Goal: Task Accomplishment & Management: Complete application form

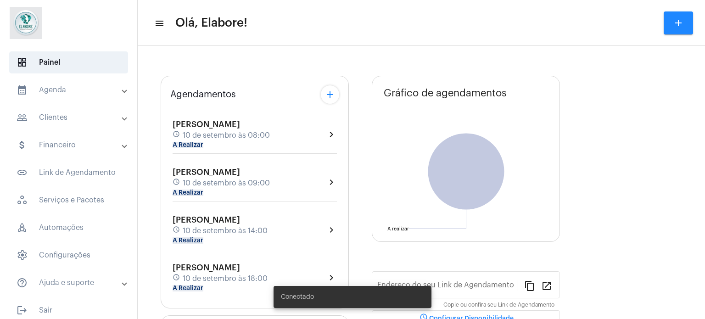
type input "[URL][DOMAIN_NAME]"
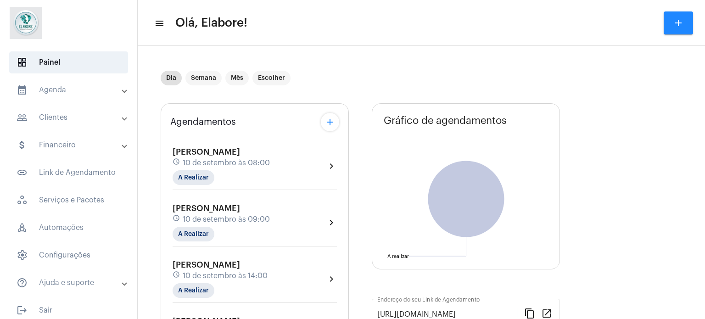
click at [70, 115] on mat-panel-title "people_outline Clientes" at bounding box center [70, 117] width 106 height 11
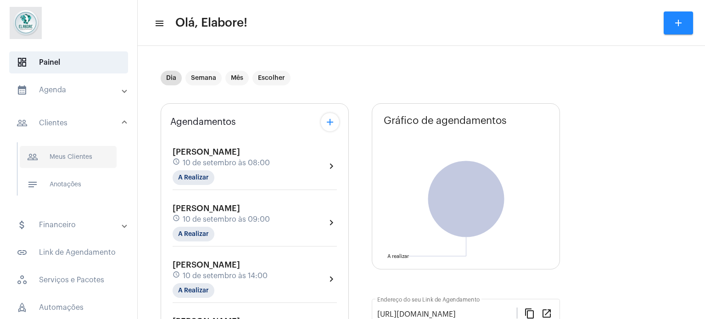
click at [67, 159] on span "people_outline Meus Clientes" at bounding box center [68, 157] width 97 height 22
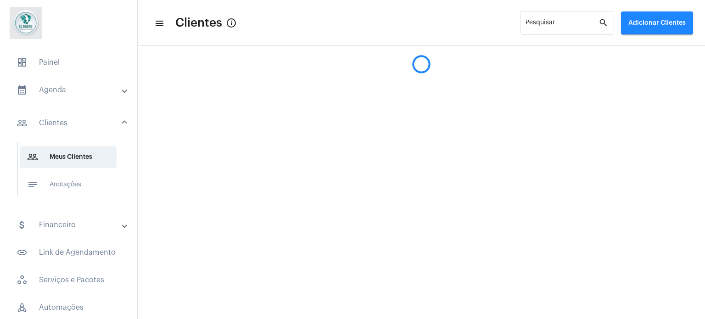
click at [654, 21] on span "Adicionar Clientes" at bounding box center [656, 23] width 57 height 6
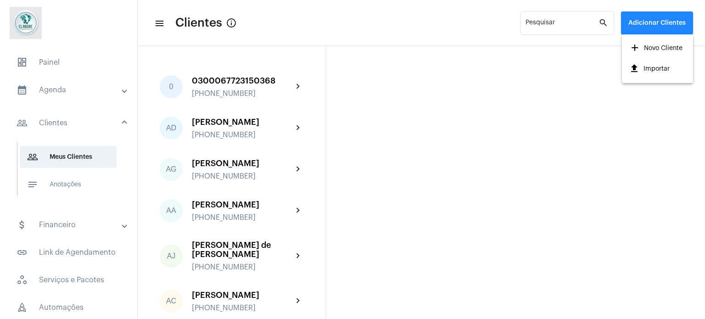
click at [644, 47] on span "add Novo Cliente" at bounding box center [655, 48] width 53 height 17
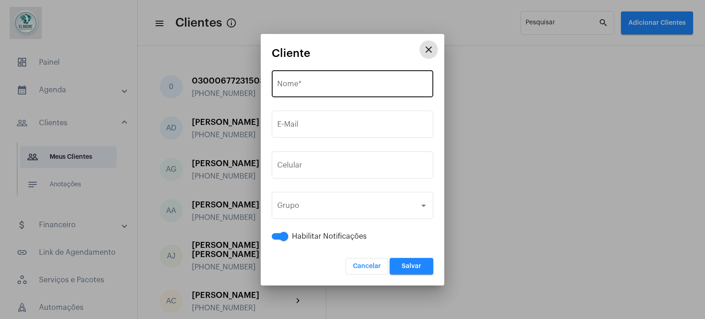
click at [338, 79] on div "Nome *" at bounding box center [352, 82] width 151 height 29
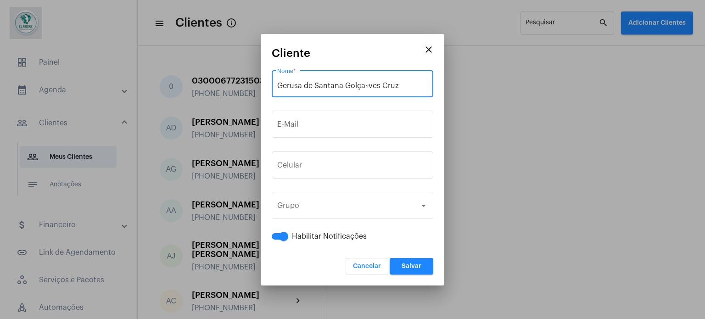
click at [369, 87] on input "Gerusa de Santana Golça~ves Cruz" at bounding box center [352, 86] width 151 height 8
click at [357, 86] on input "Gerusa de [PERSON_NAME]" at bounding box center [352, 86] width 151 height 8
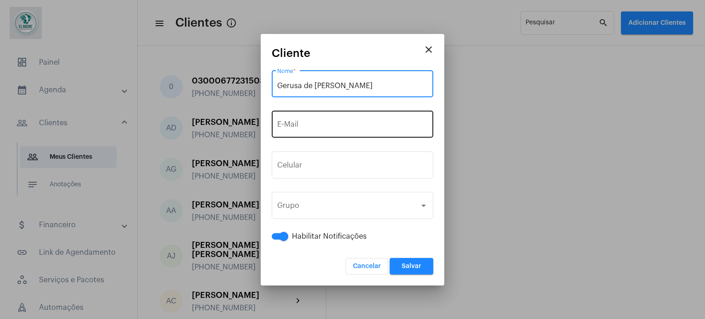
type input "Gerusa de [PERSON_NAME]"
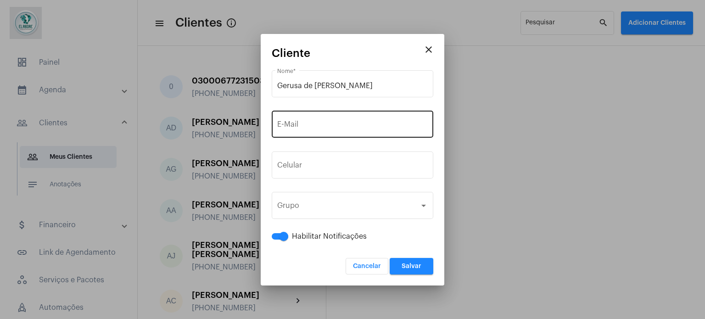
click at [391, 117] on div "E-Mail" at bounding box center [352, 123] width 151 height 29
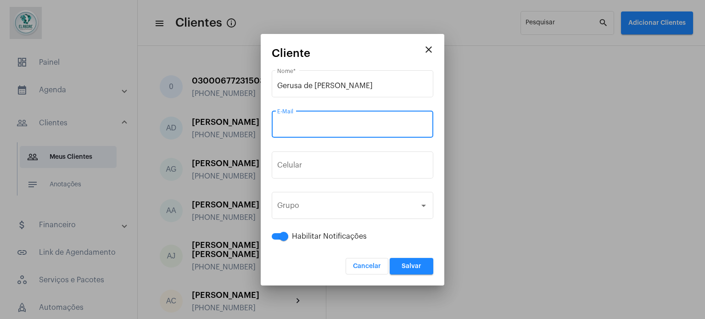
paste input "[EMAIL_ADDRESS][DOMAIN_NAME]"
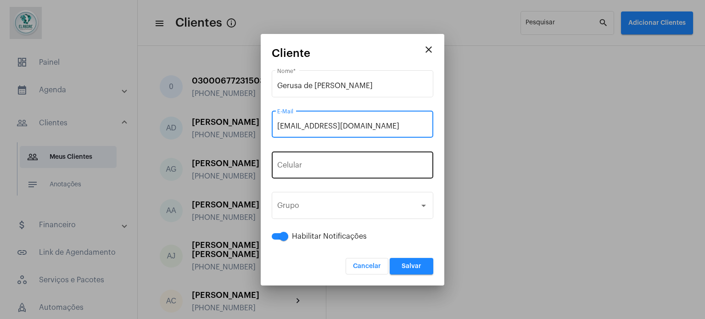
type input "[EMAIL_ADDRESS][DOMAIN_NAME]"
click at [319, 171] on div "+55 Celular" at bounding box center [352, 164] width 151 height 29
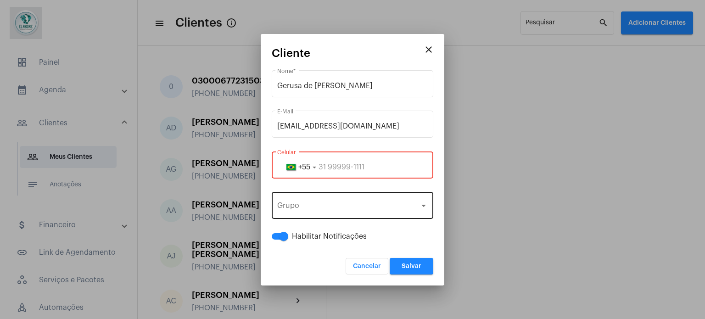
paste input "75983333655"
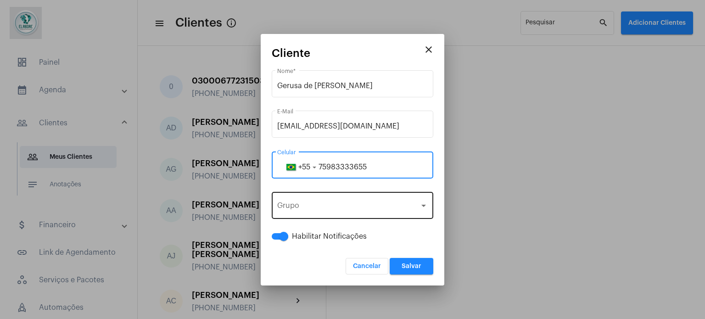
type input "75983333655"
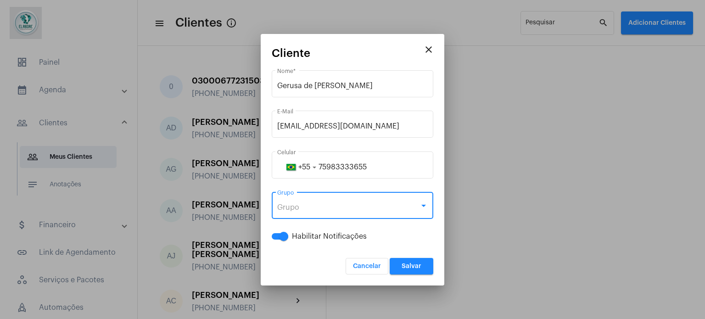
click at [355, 211] on div "Grupo" at bounding box center [348, 207] width 142 height 8
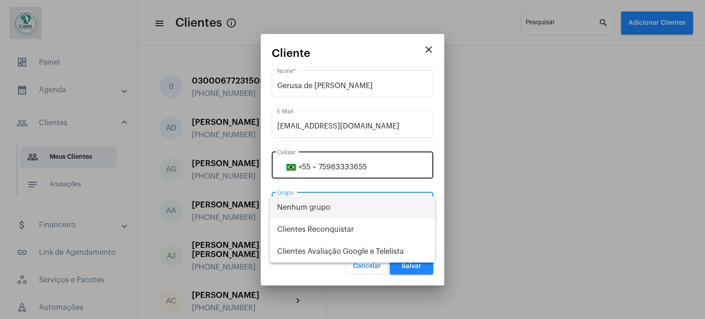
drag, startPoint x: 437, startPoint y: 136, endPoint x: 430, endPoint y: 156, distance: 20.5
click at [436, 136] on div at bounding box center [352, 159] width 705 height 319
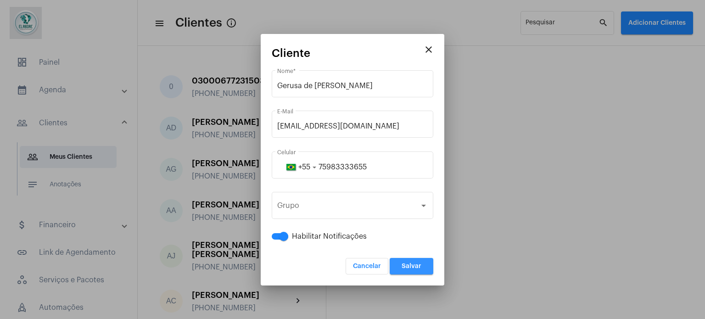
click at [412, 269] on button "Salvar" at bounding box center [412, 266] width 44 height 17
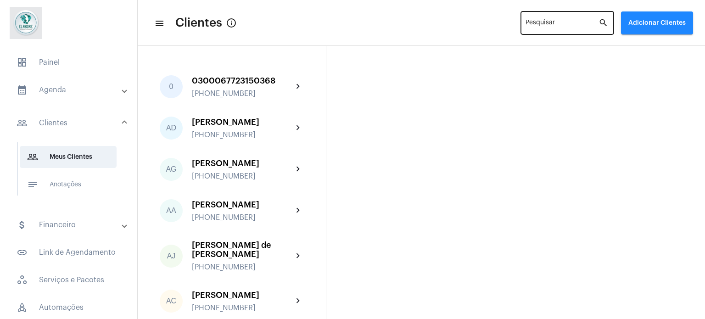
click at [569, 27] on input "Pesquisar" at bounding box center [561, 24] width 73 height 7
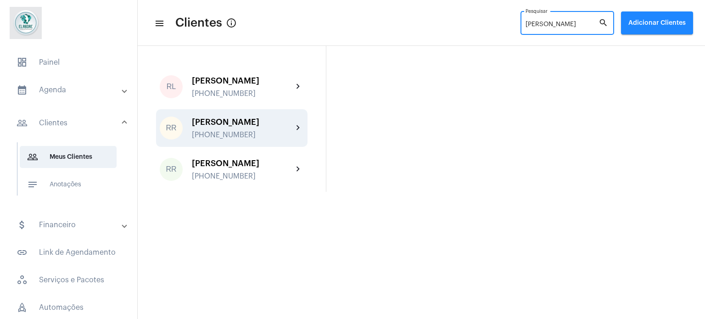
type input "[PERSON_NAME]"
click at [243, 127] on div "[PERSON_NAME]" at bounding box center [242, 121] width 101 height 9
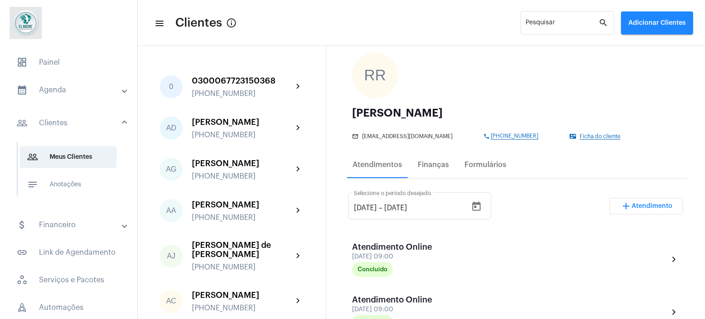
scroll to position [138, 0]
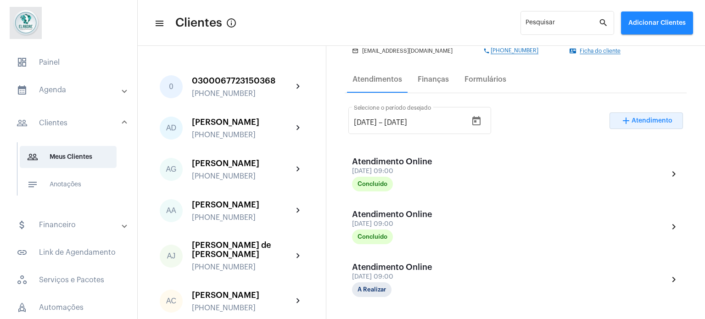
click at [632, 120] on span "Atendimento" at bounding box center [652, 120] width 41 height 6
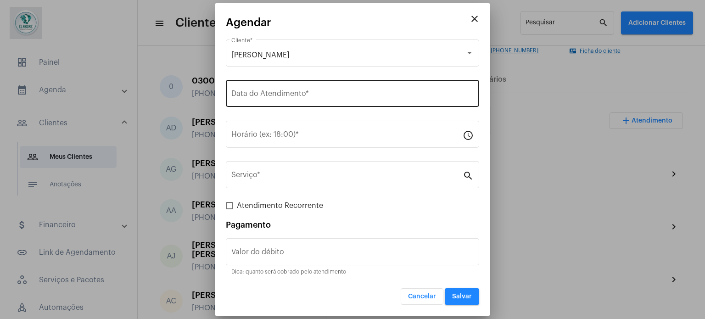
click at [291, 99] on input "Data do Atendimento *" at bounding box center [352, 95] width 242 height 8
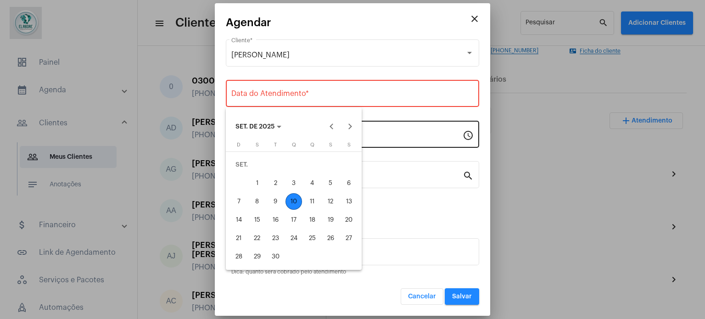
drag, startPoint x: 294, startPoint y: 202, endPoint x: 296, endPoint y: 145, distance: 57.9
click at [293, 201] on div "10" at bounding box center [293, 201] width 17 height 17
type input "[DATE]"
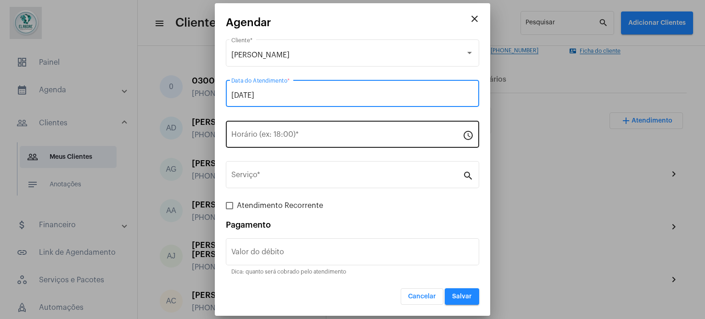
click at [296, 131] on div "Horário (ex: 18:00) *" at bounding box center [346, 133] width 231 height 29
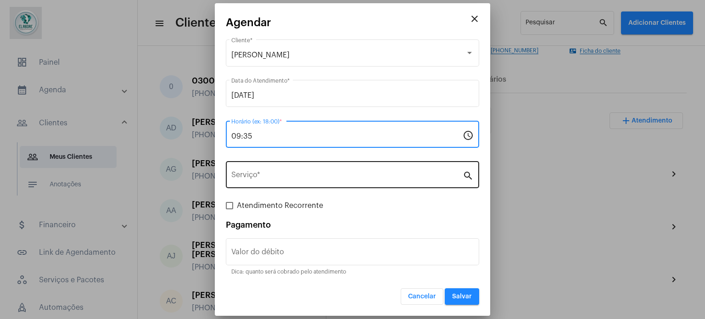
type input "09:35"
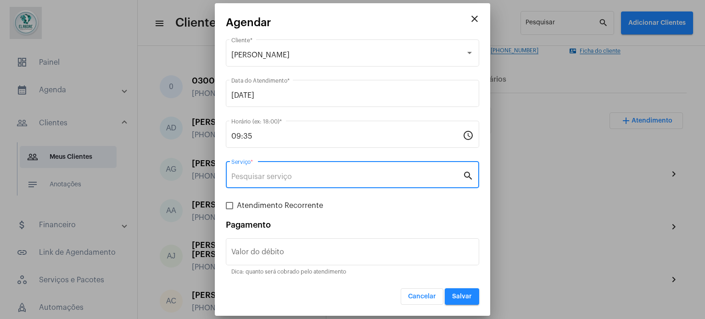
click at [259, 174] on input "Serviço *" at bounding box center [346, 177] width 231 height 8
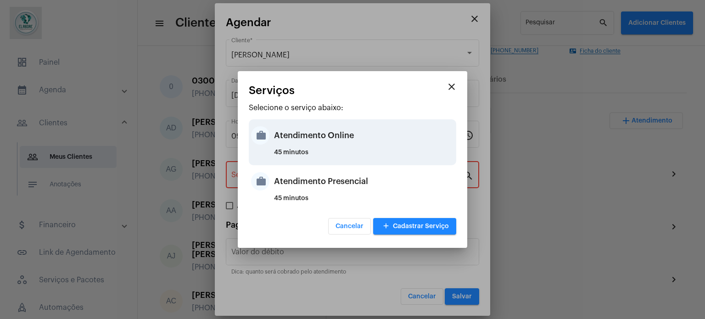
click at [320, 130] on div "Atendimento Online" at bounding box center [364, 136] width 180 height 28
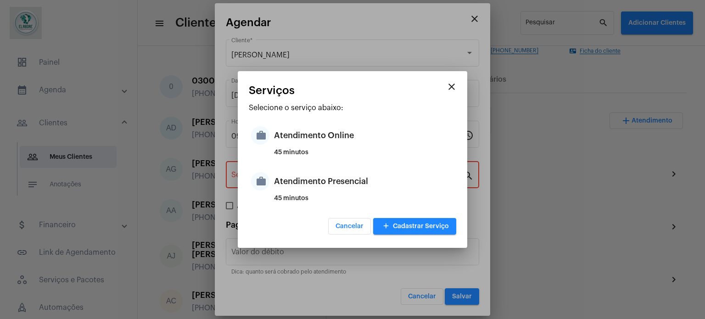
type input "Atendimento Online"
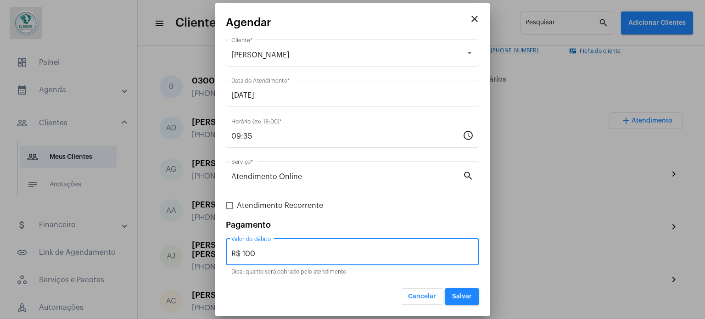
drag, startPoint x: 300, startPoint y: 255, endPoint x: 219, endPoint y: 252, distance: 80.4
click at [219, 252] on mat-dialog-container "close Agendar [PERSON_NAME] Cliente * [DATE] Data do Atendimento * 09:35 Horári…" at bounding box center [352, 159] width 275 height 313
type input "R$ 0"
click at [460, 291] on button "Salvar" at bounding box center [462, 296] width 34 height 17
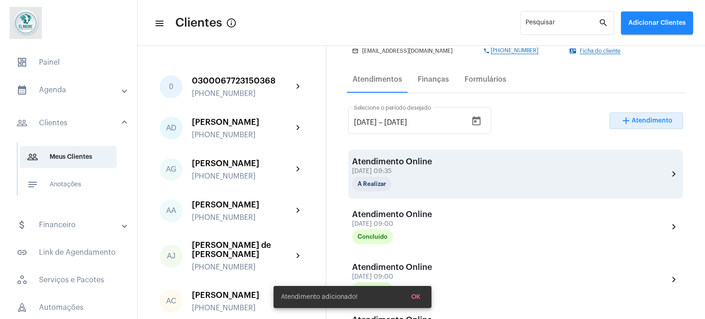
click at [428, 157] on div "Atendimento Online" at bounding box center [398, 161] width 92 height 9
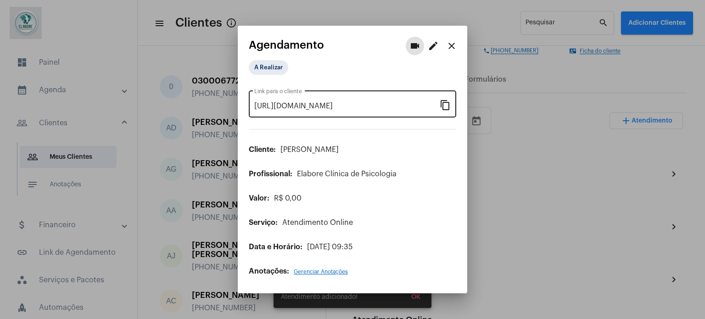
click at [442, 102] on mat-icon "content_copy" at bounding box center [445, 104] width 11 height 11
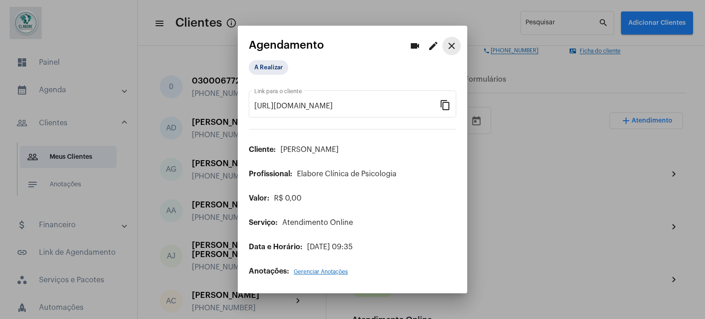
click at [452, 46] on mat-icon "close" at bounding box center [451, 45] width 11 height 11
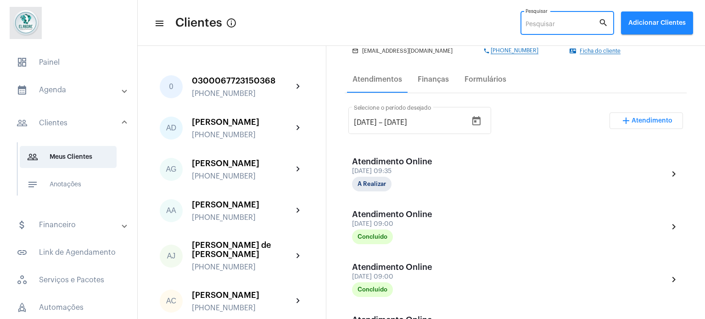
click at [562, 23] on input "Pesquisar" at bounding box center [561, 24] width 73 height 7
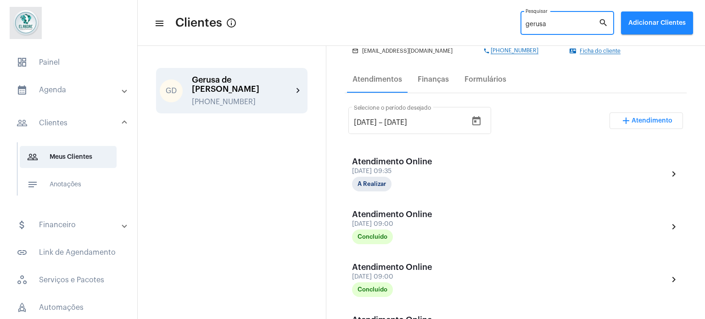
type input "gerusa"
click at [273, 89] on div "Gerusa de [PERSON_NAME]" at bounding box center [242, 84] width 101 height 18
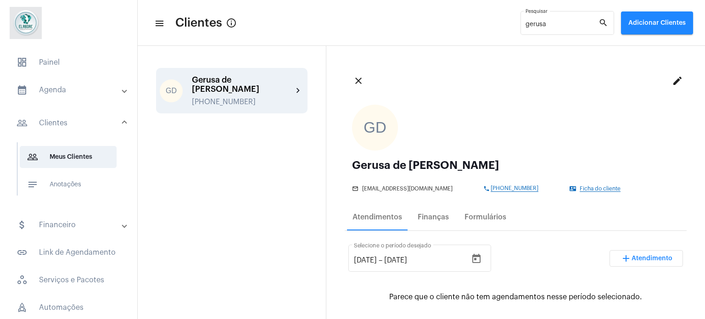
click at [580, 190] on span "Ficha do cliente" at bounding box center [600, 189] width 41 height 6
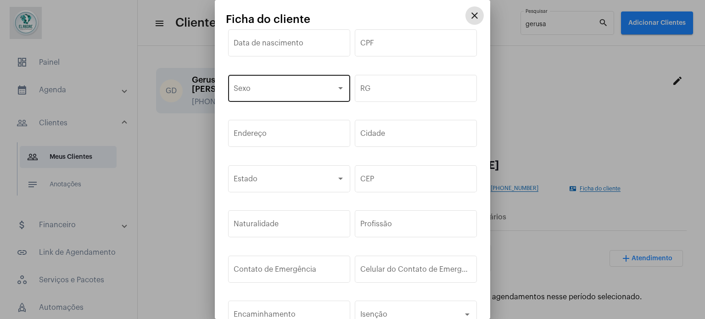
click at [330, 95] on div "Sexo" at bounding box center [289, 87] width 111 height 29
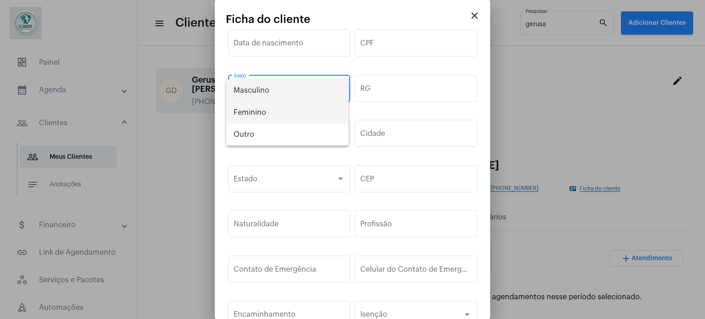
click at [263, 114] on span "Feminino" at bounding box center [287, 112] width 107 height 22
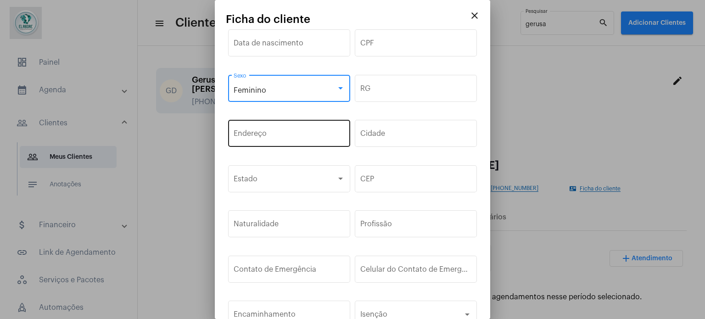
click at [288, 131] on input "Endereço" at bounding box center [289, 135] width 111 height 8
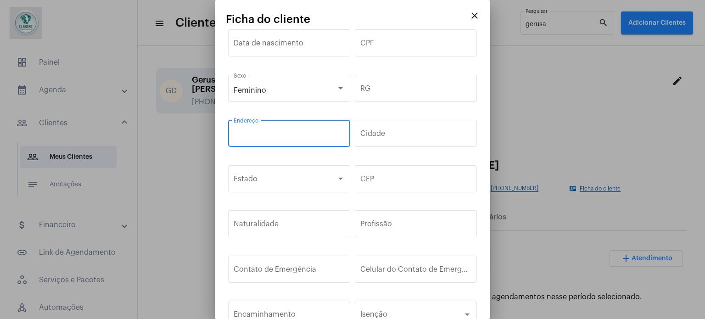
paste input "[PERSON_NAME] pinho 775 olhos d’água"
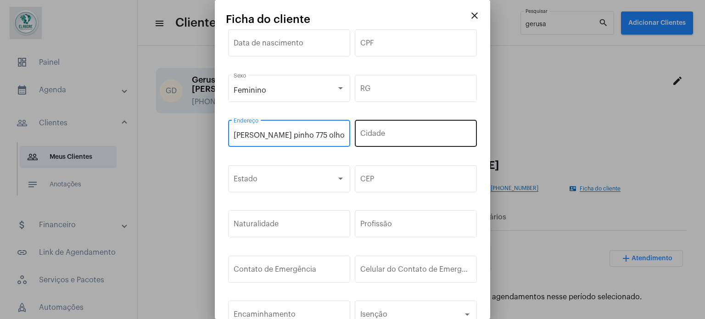
type input "[PERSON_NAME] pinho 775 olhos d’água"
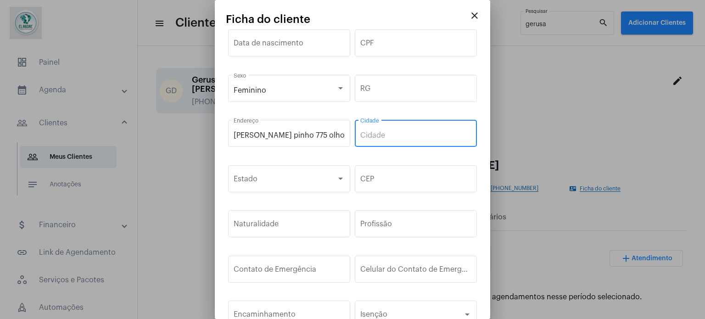
click at [393, 136] on input "Cidade" at bounding box center [415, 135] width 111 height 8
type input "Feira de [PERSON_NAME]"
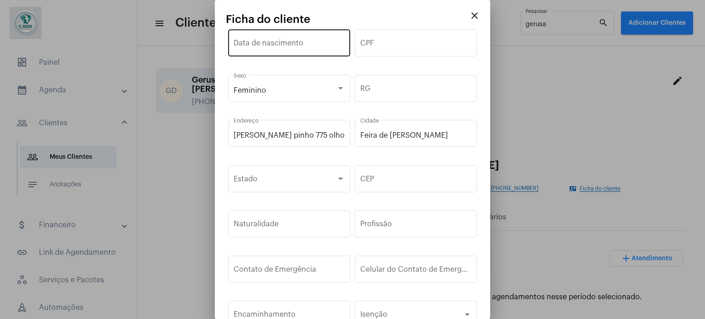
click at [318, 34] on div "Data de nascimento" at bounding box center [289, 42] width 111 height 29
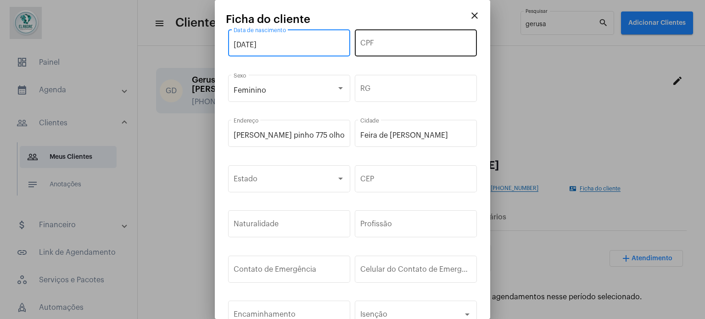
type input "[DATE]"
click at [412, 42] on input "CPF" at bounding box center [415, 45] width 111 height 8
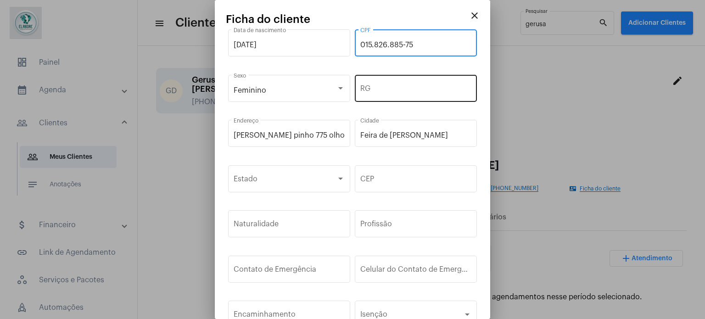
type input "015.826.885-75"
click at [402, 95] on div "RG" at bounding box center [415, 87] width 111 height 29
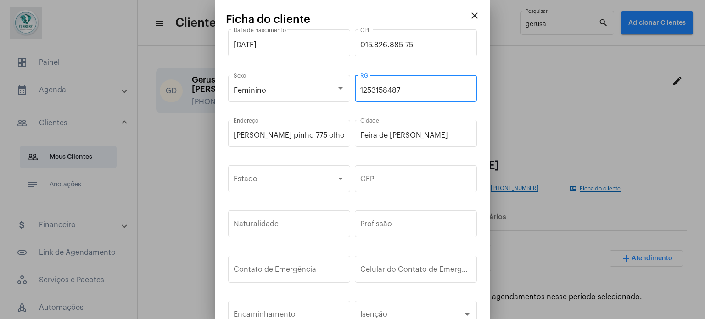
drag, startPoint x: 375, startPoint y: 86, endPoint x: 401, endPoint y: 88, distance: 26.2
click at [401, 88] on input "1253158487" at bounding box center [415, 90] width 111 height 8
type input "1253158487"
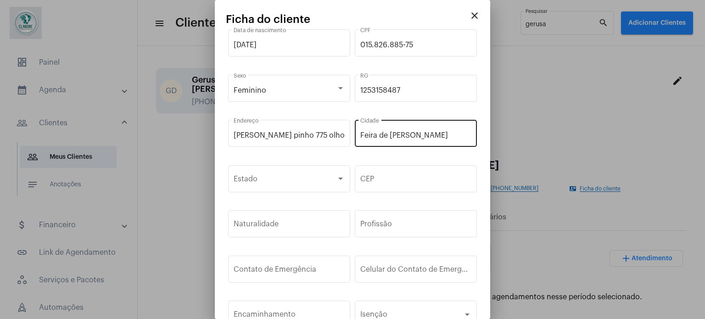
drag, startPoint x: 402, startPoint y: 111, endPoint x: 351, endPoint y: 141, distance: 59.4
click at [401, 112] on mat-form-field "1253158487 RG" at bounding box center [416, 93] width 122 height 41
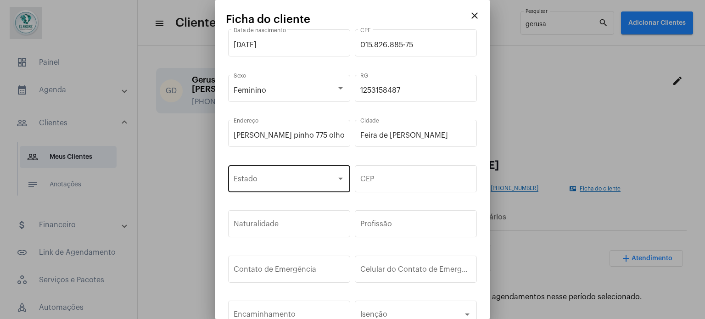
click at [312, 181] on span at bounding box center [285, 181] width 103 height 8
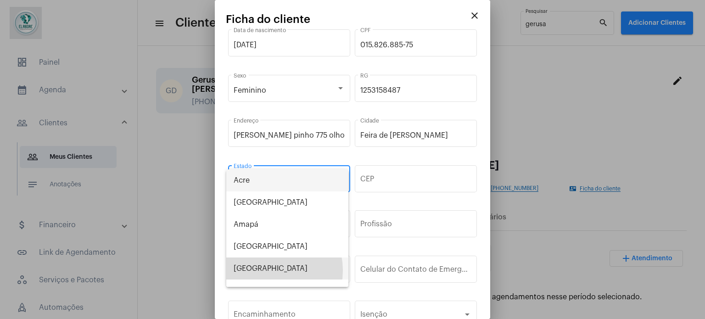
click at [267, 270] on span "[GEOGRAPHIC_DATA]" at bounding box center [287, 268] width 107 height 22
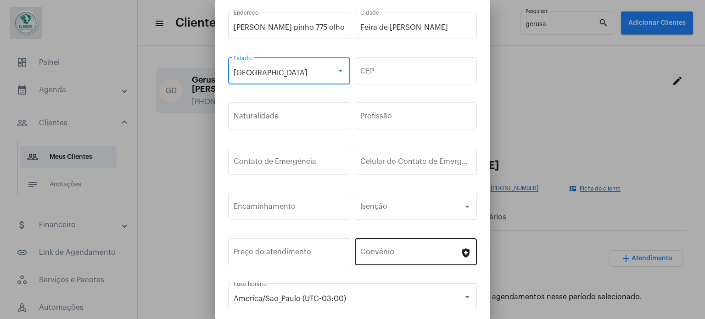
scroll to position [138, 0]
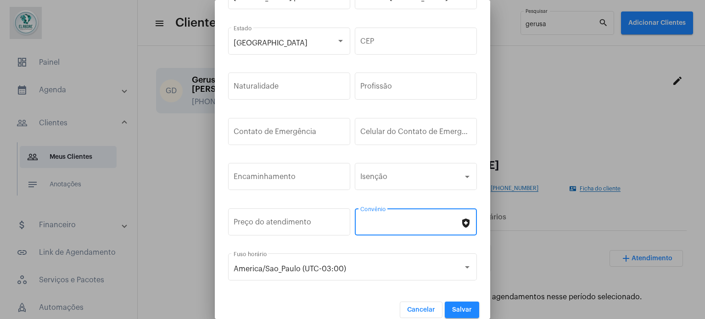
click at [406, 222] on input "Convênio" at bounding box center [410, 224] width 100 height 8
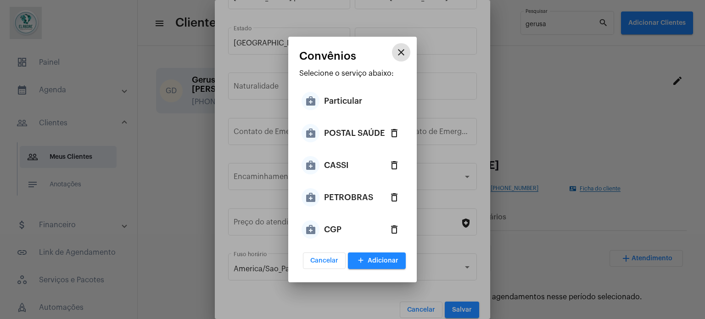
drag, startPoint x: 348, startPoint y: 166, endPoint x: 369, endPoint y: 203, distance: 43.0
click at [349, 167] on div "CASSI" at bounding box center [336, 165] width 25 height 28
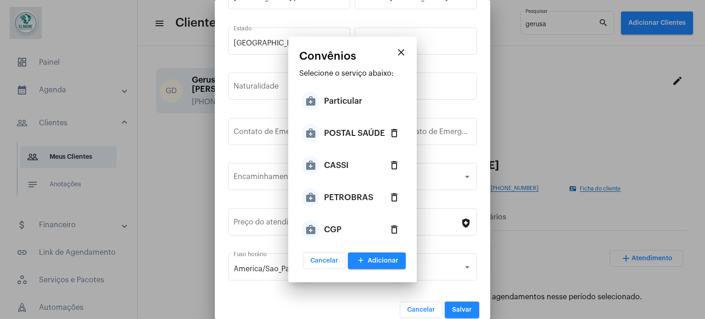
type input "CASSI"
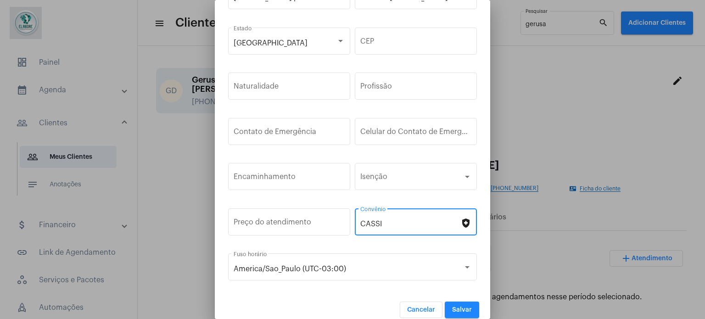
click at [462, 303] on button "Salvar" at bounding box center [462, 310] width 34 height 17
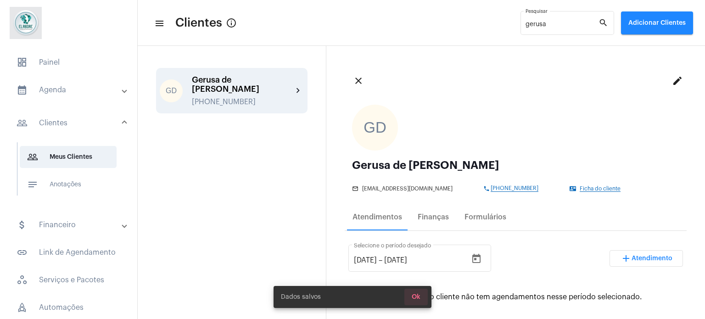
click at [419, 296] on span "Ok" at bounding box center [416, 297] width 9 height 6
